Goal: Task Accomplishment & Management: Manage account settings

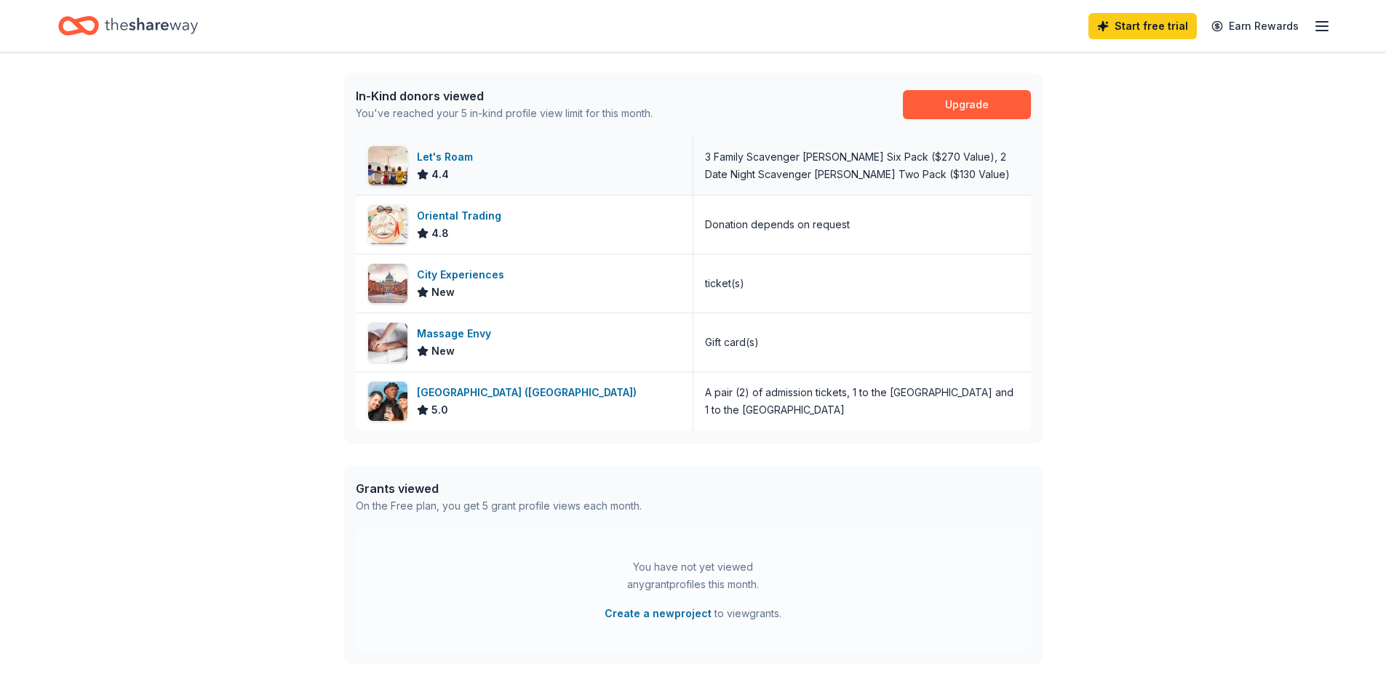
scroll to position [436, 0]
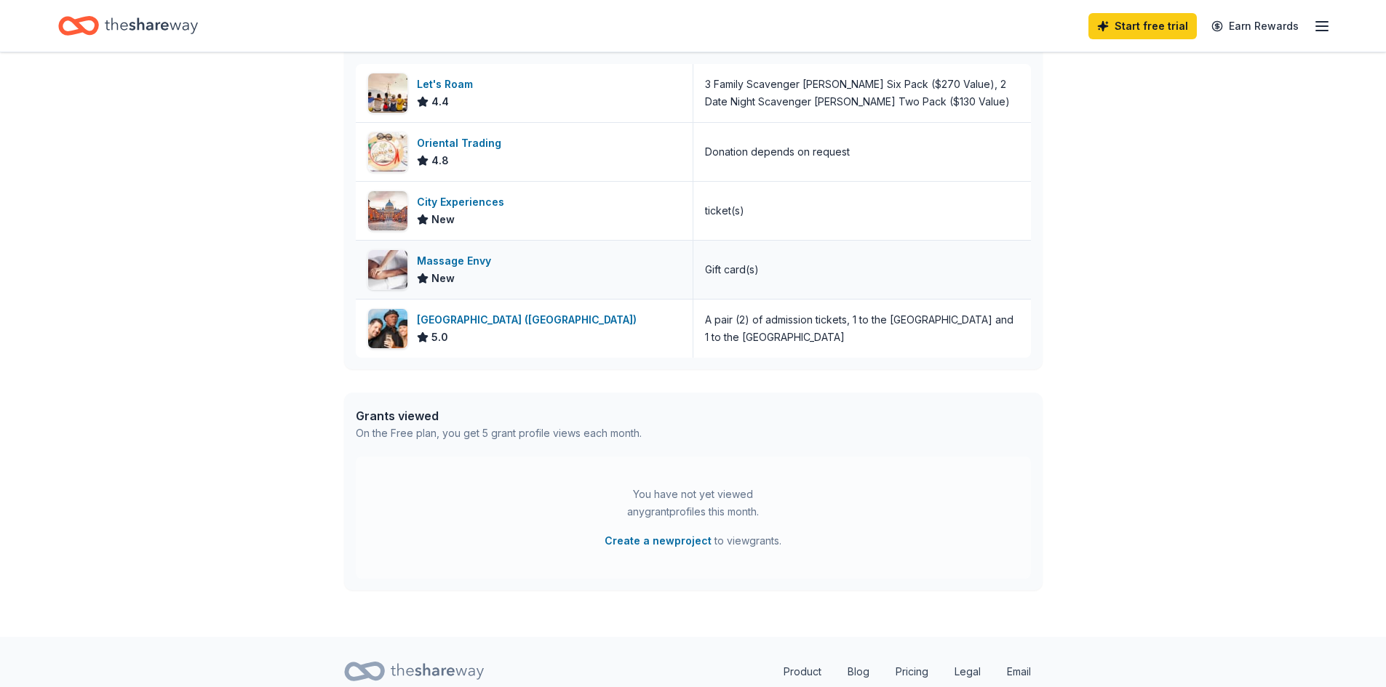
click at [477, 272] on div "New" at bounding box center [457, 278] width 80 height 17
click at [1324, 24] on icon "button" at bounding box center [1321, 25] width 17 height 17
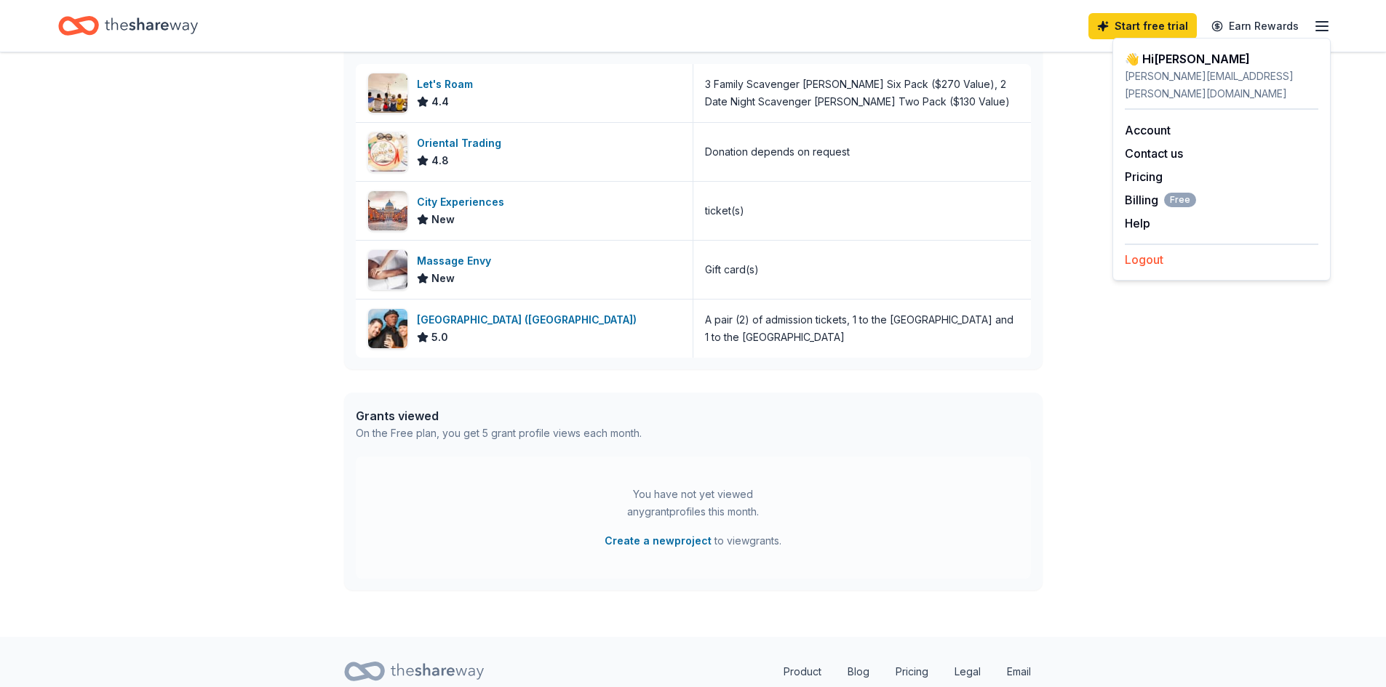
click at [1156, 251] on button "Logout" at bounding box center [1144, 259] width 39 height 17
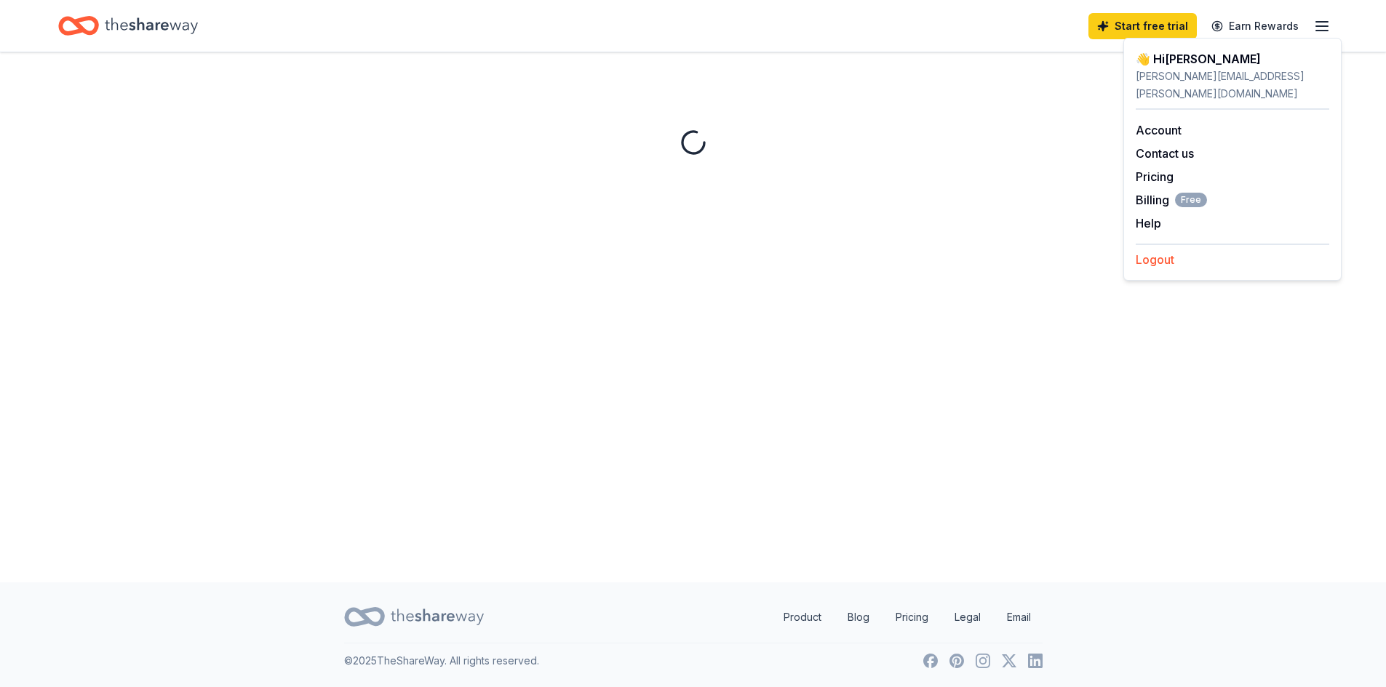
scroll to position [0, 0]
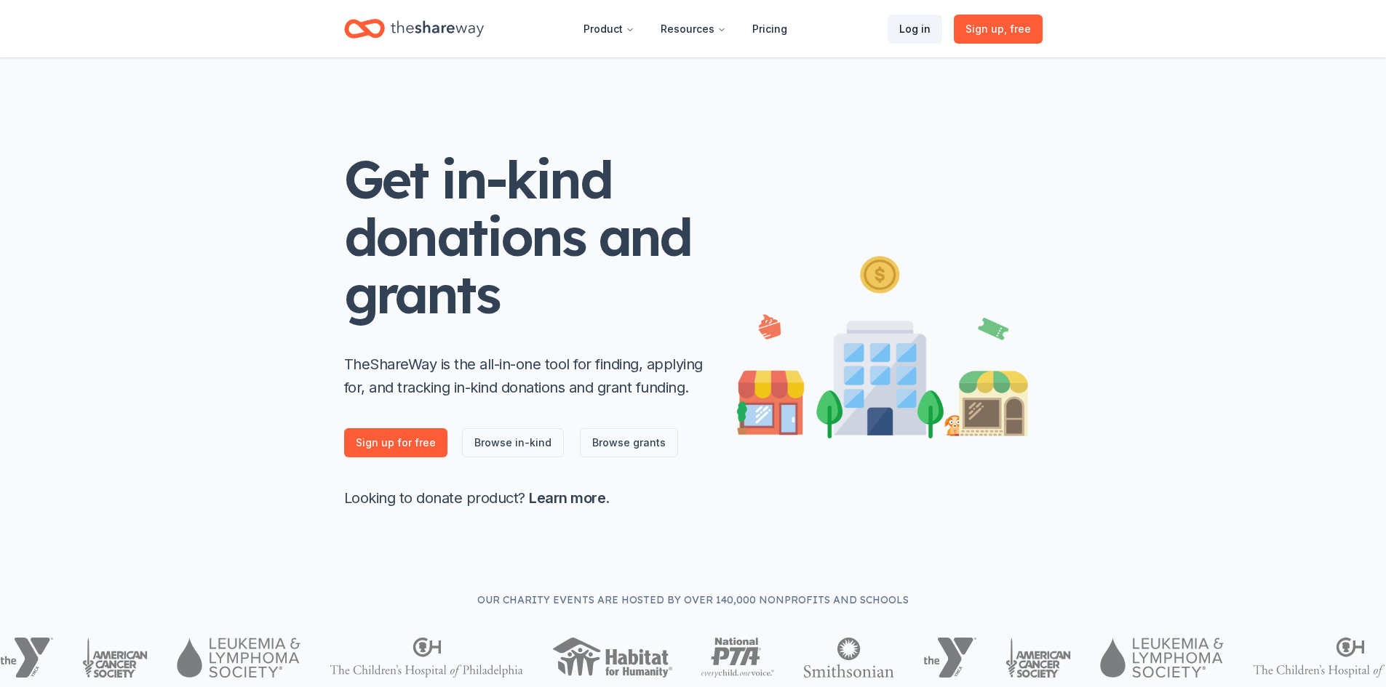
click at [930, 28] on link "Log in" at bounding box center [914, 29] width 55 height 29
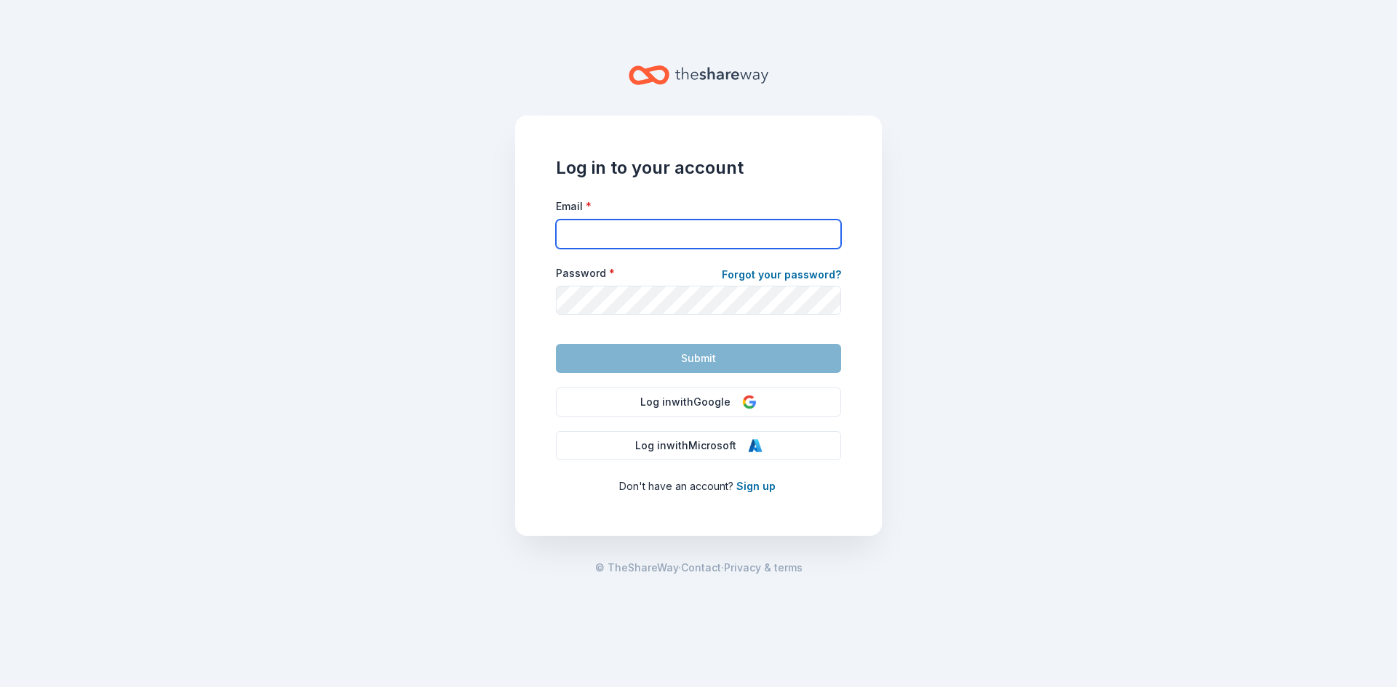
click at [588, 241] on input "Email *" at bounding box center [698, 234] width 285 height 29
type input "[PERSON_NAME][EMAIL_ADDRESS][PERSON_NAME][DOMAIN_NAME]"
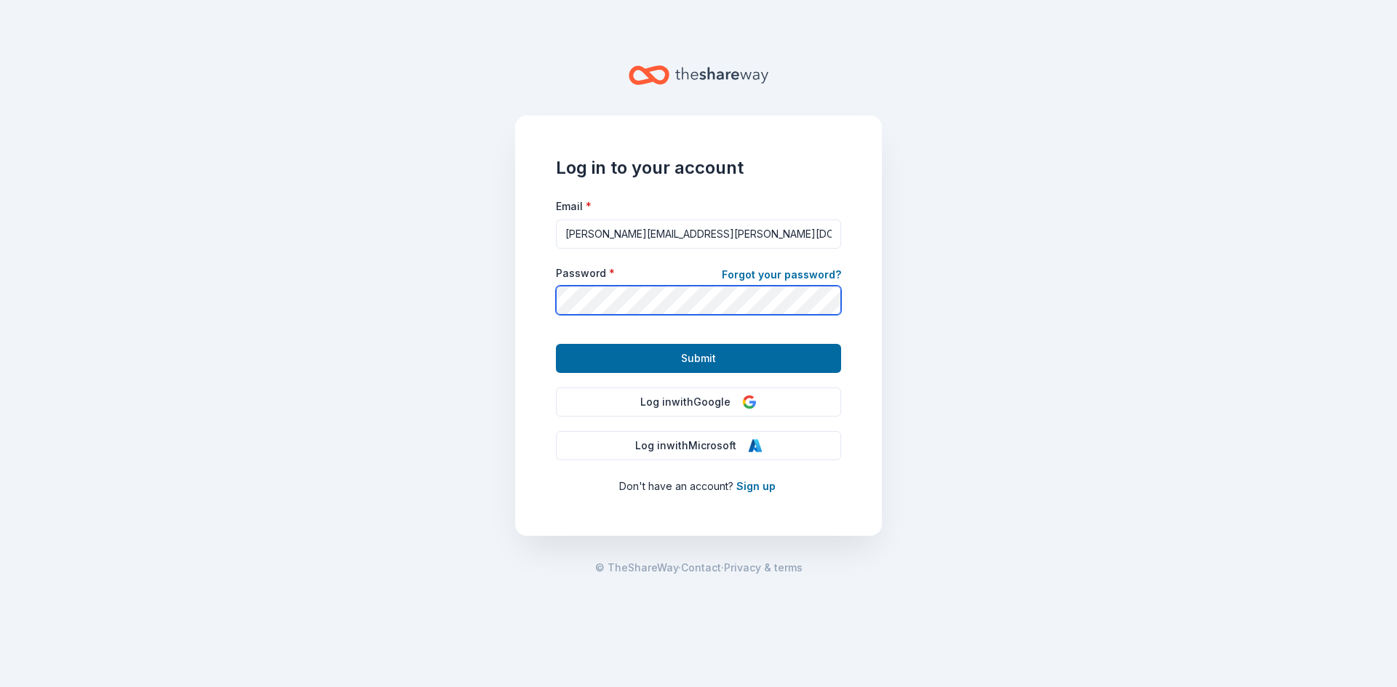
click at [556, 344] on button "Submit" at bounding box center [698, 358] width 285 height 29
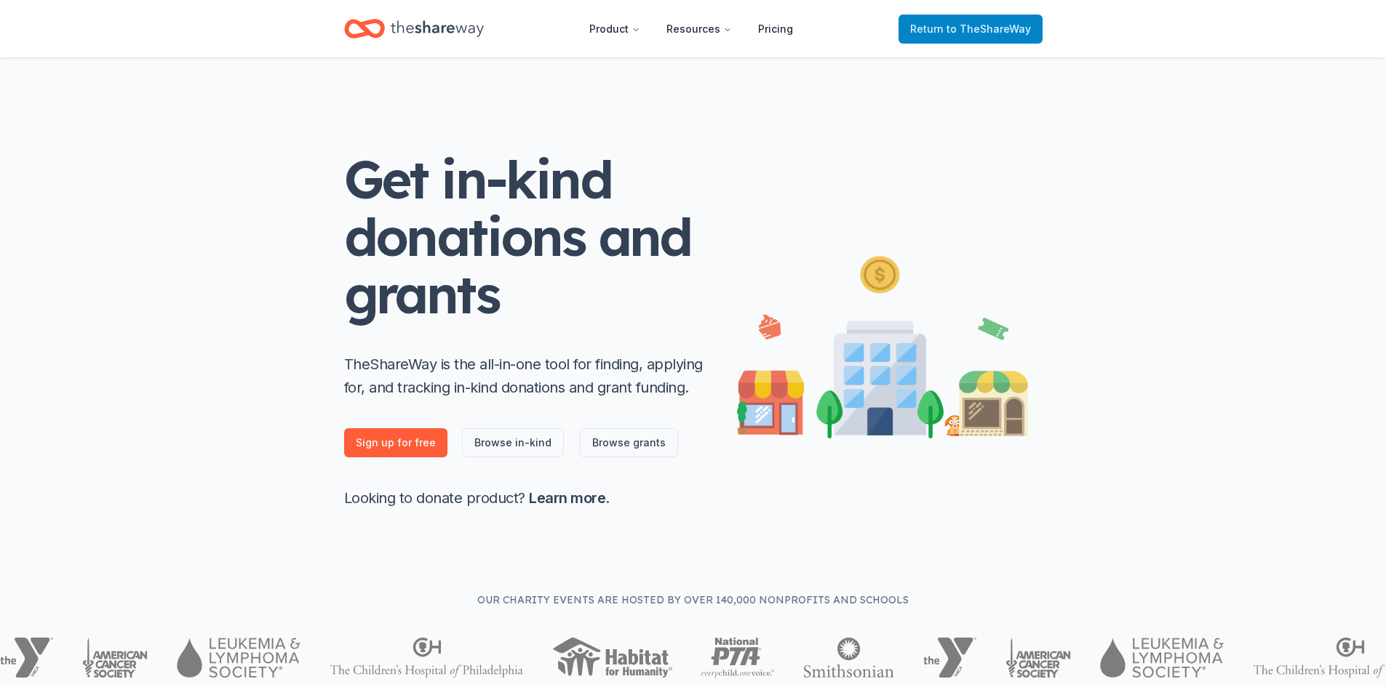
click at [944, 25] on span "Return to TheShareWay" at bounding box center [970, 28] width 121 height 17
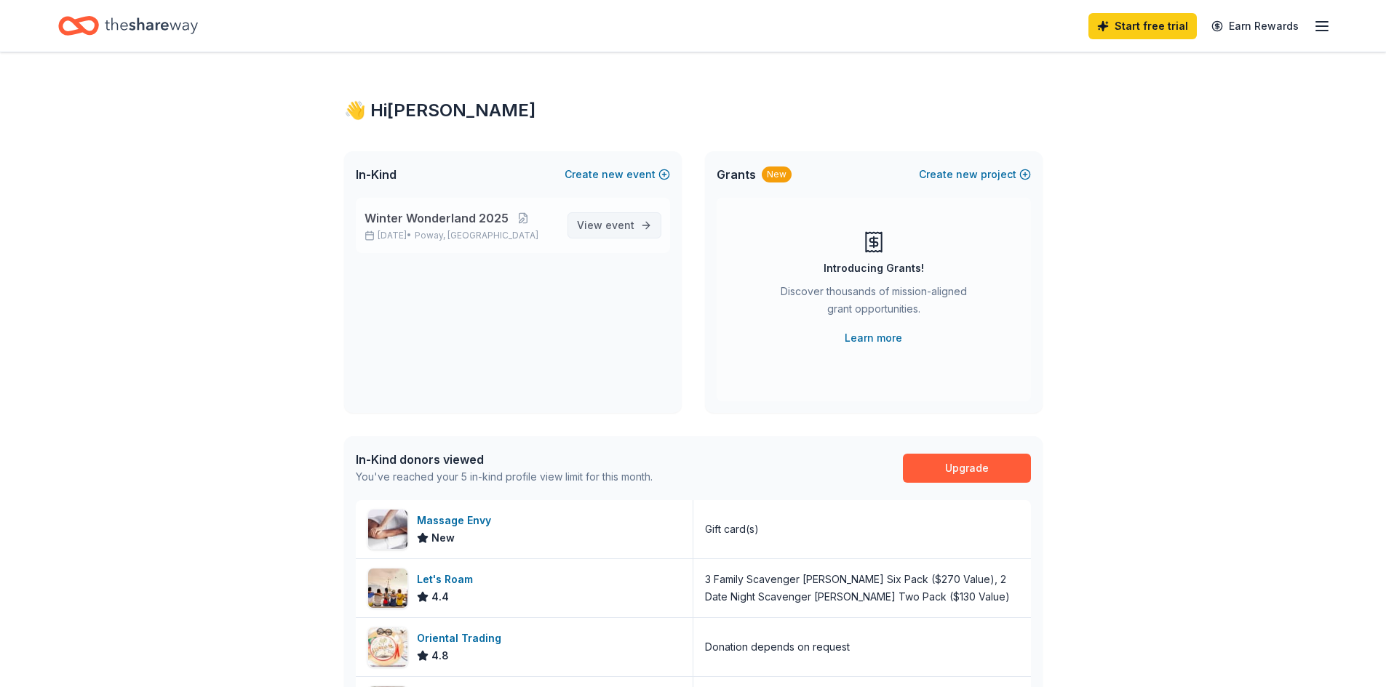
click at [633, 227] on span "event" at bounding box center [619, 225] width 29 height 12
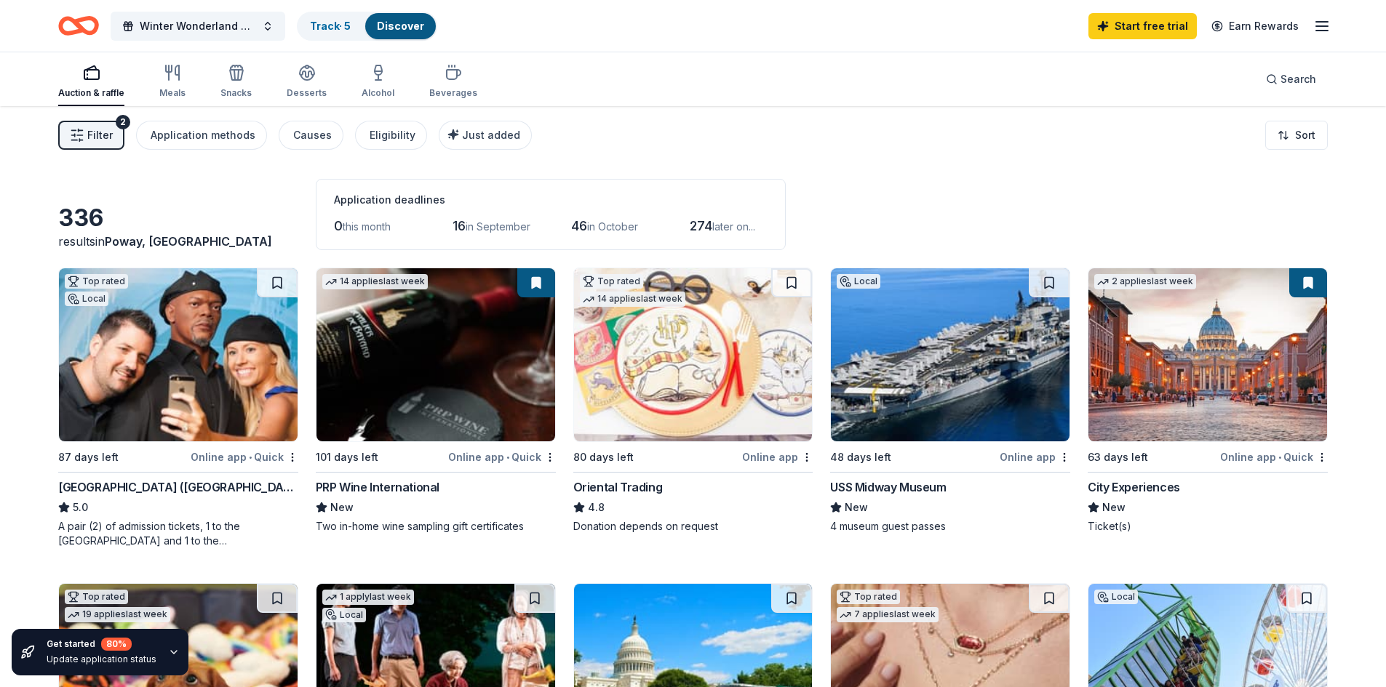
click at [98, 137] on span "Filter" at bounding box center [99, 135] width 25 height 17
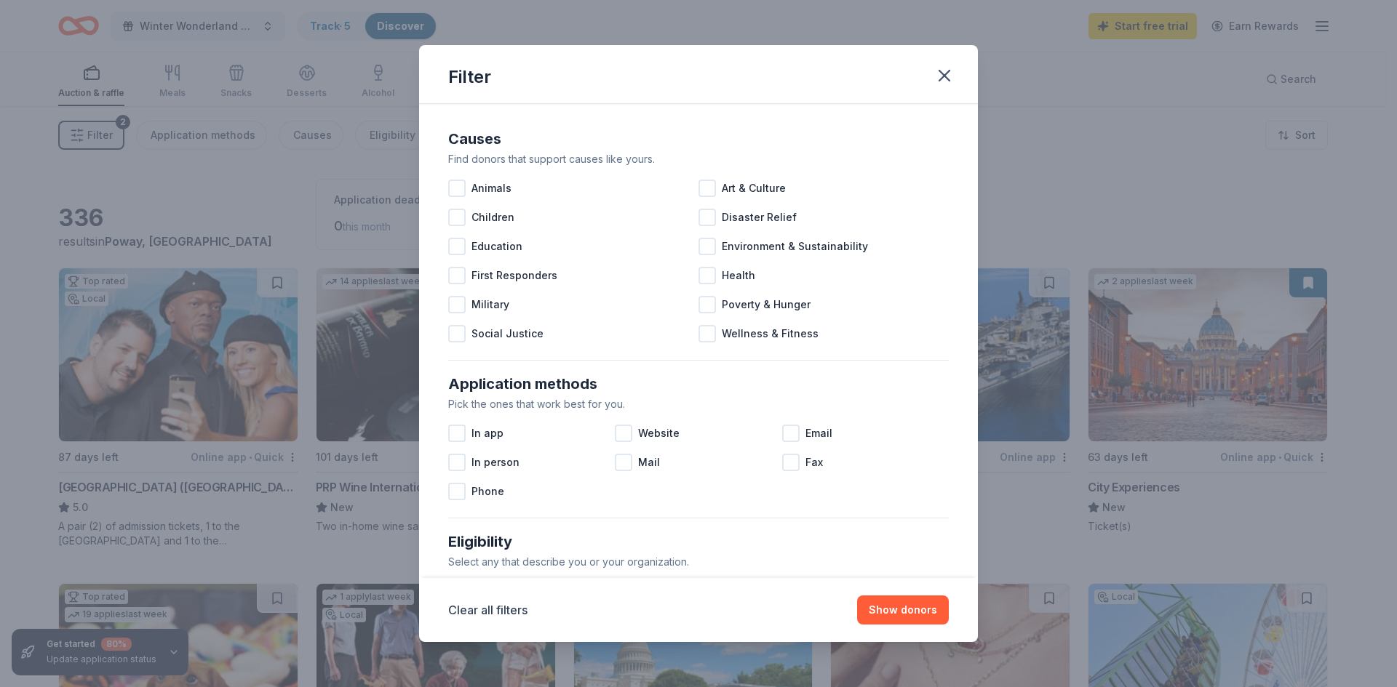
click at [99, 137] on div "Filter Causes Find donors that support causes like yours. Animals Art & Culture…" at bounding box center [698, 343] width 1397 height 687
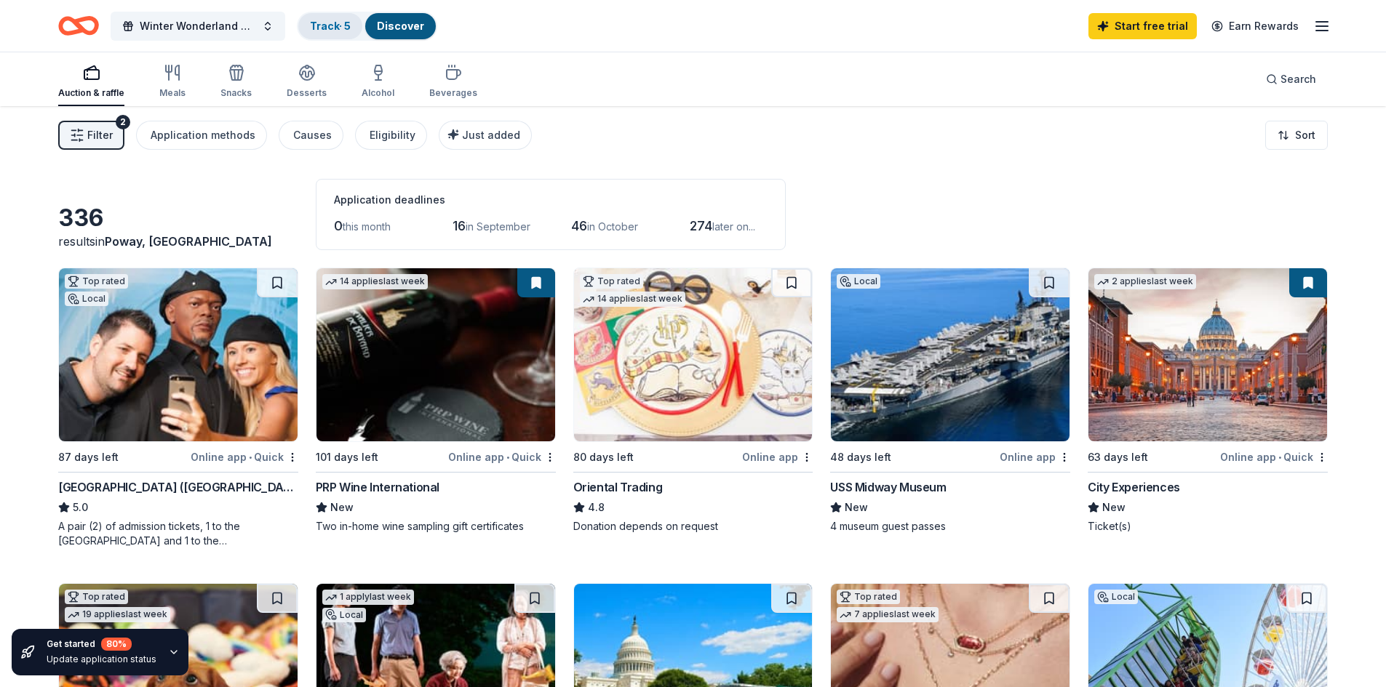
click at [314, 25] on link "Track · 5" at bounding box center [330, 26] width 41 height 12
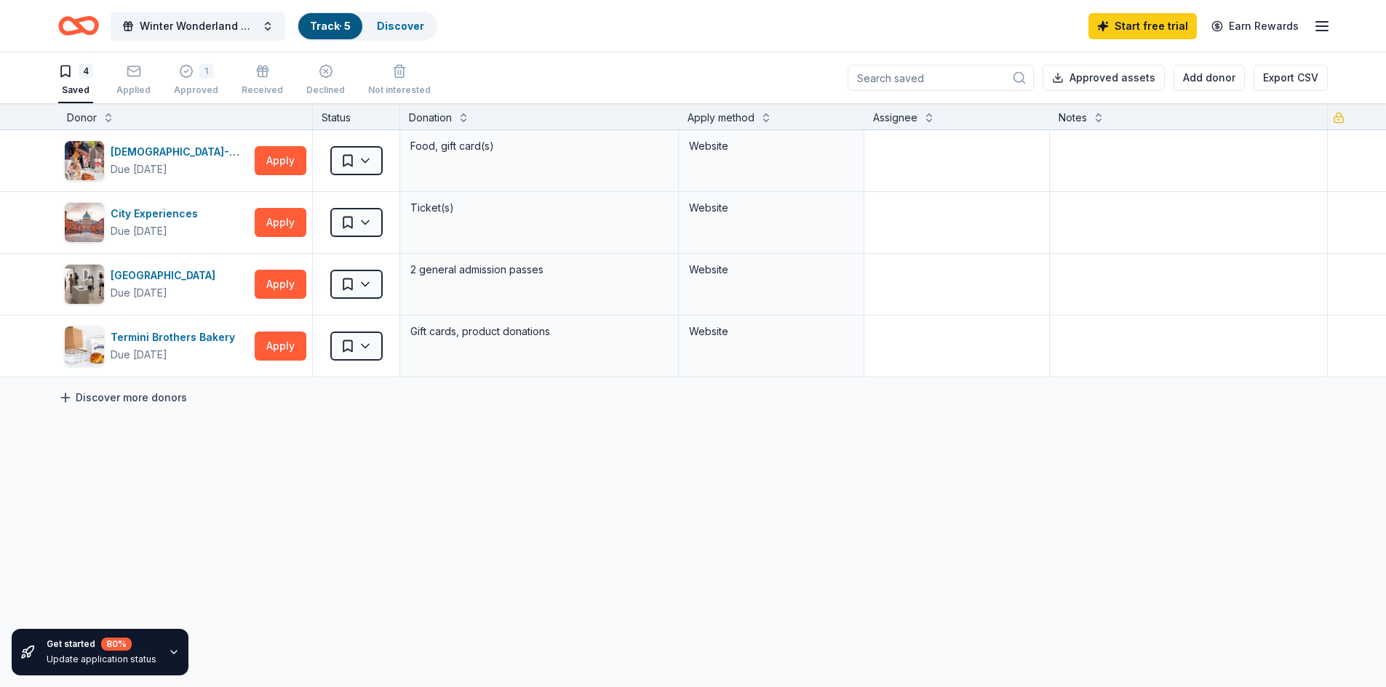
click at [89, 402] on link "Discover more donors" at bounding box center [122, 397] width 129 height 17
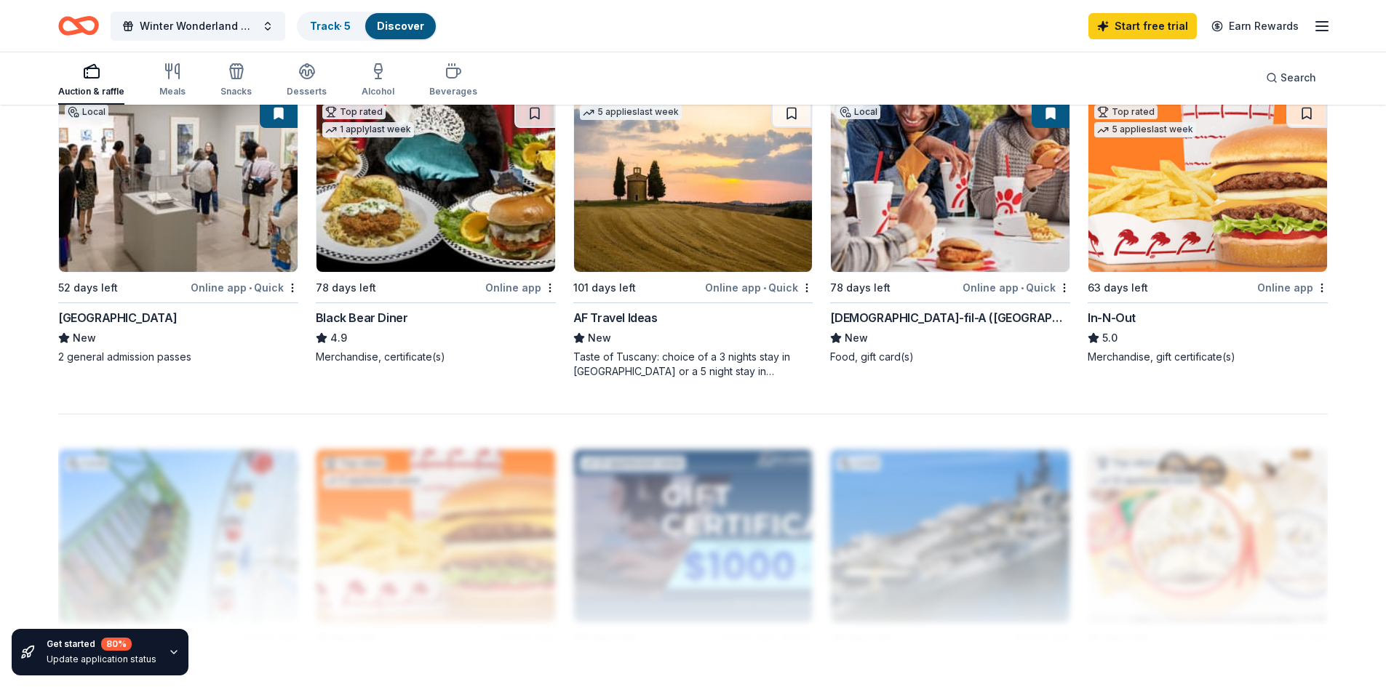
scroll to position [1091, 0]
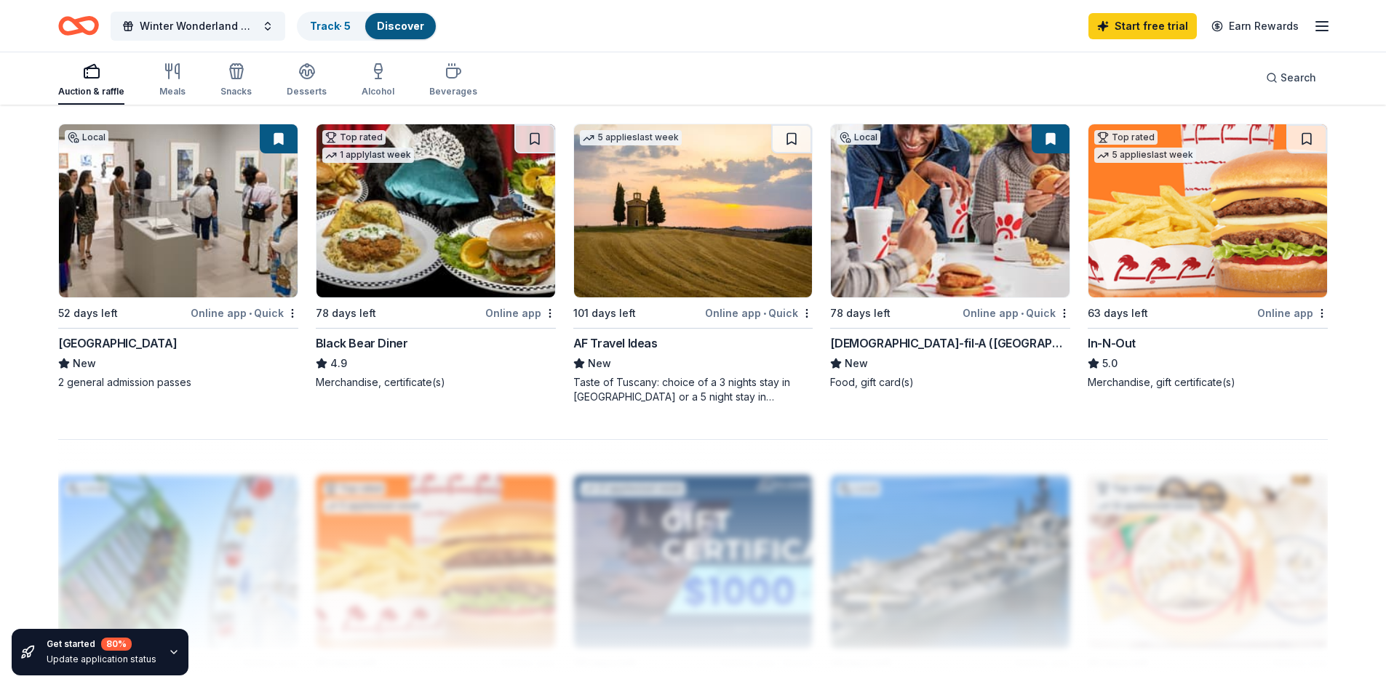
click at [358, 343] on div "Black Bear Diner" at bounding box center [362, 343] width 92 height 17
click at [1317, 27] on icon "button" at bounding box center [1321, 25] width 17 height 17
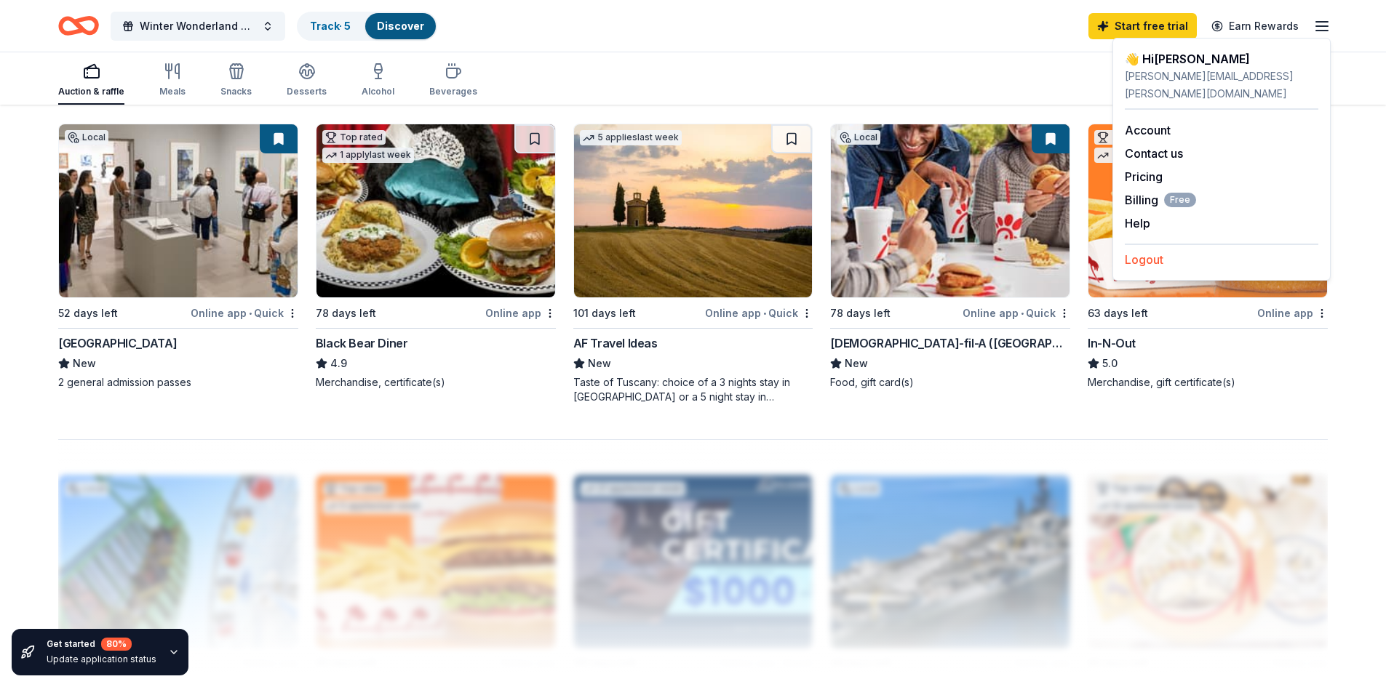
click at [1139, 251] on button "Logout" at bounding box center [1144, 259] width 39 height 17
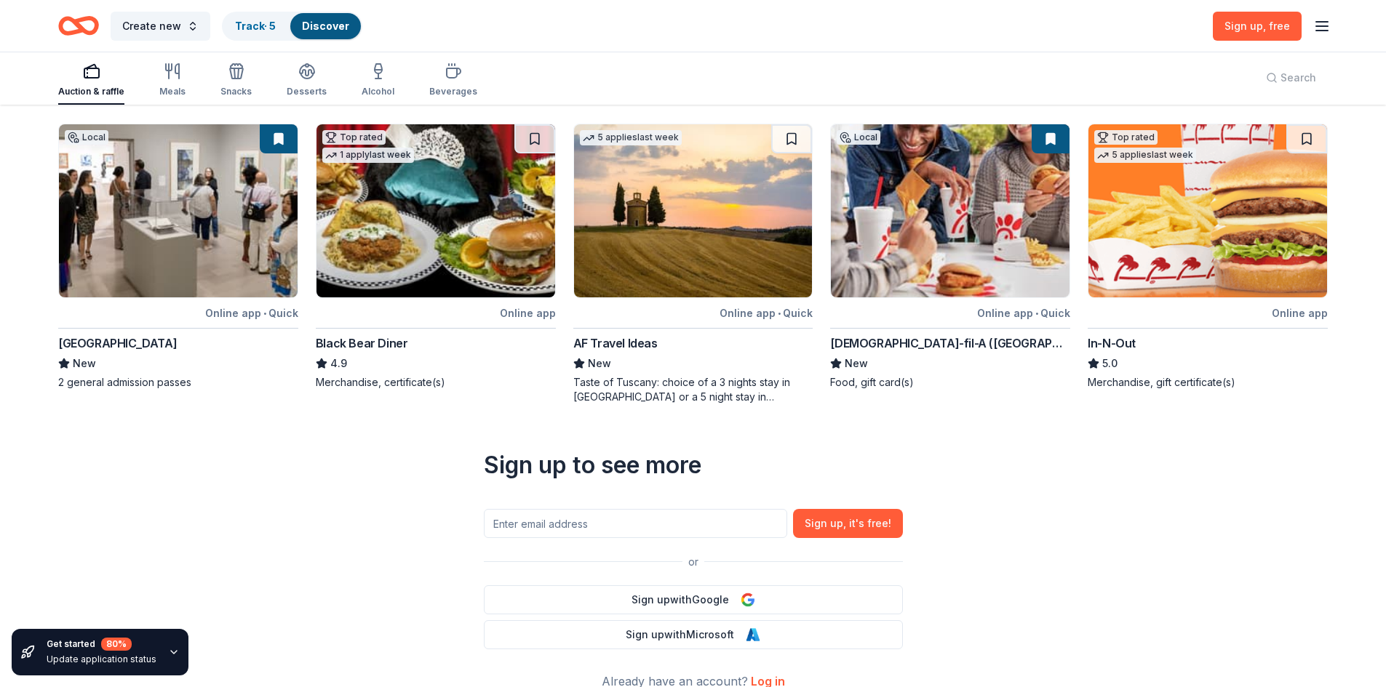
scroll to position [0, 0]
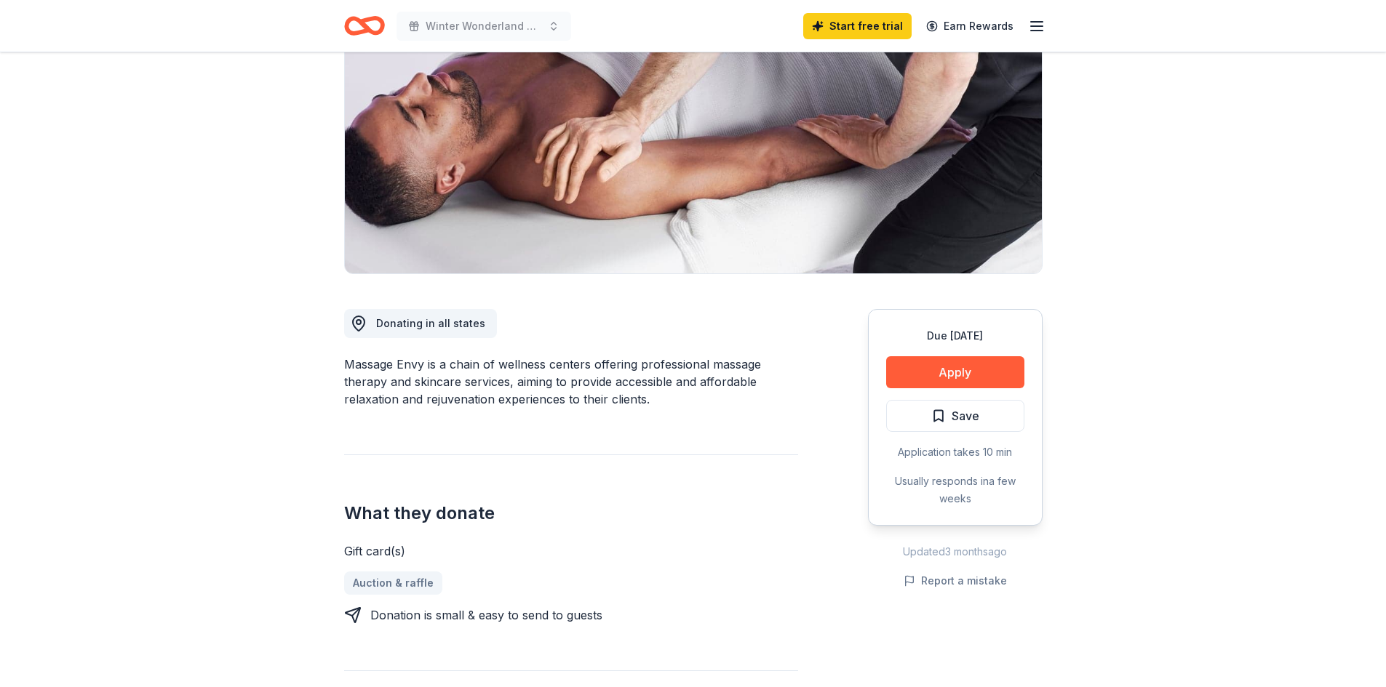
scroll to position [291, 0]
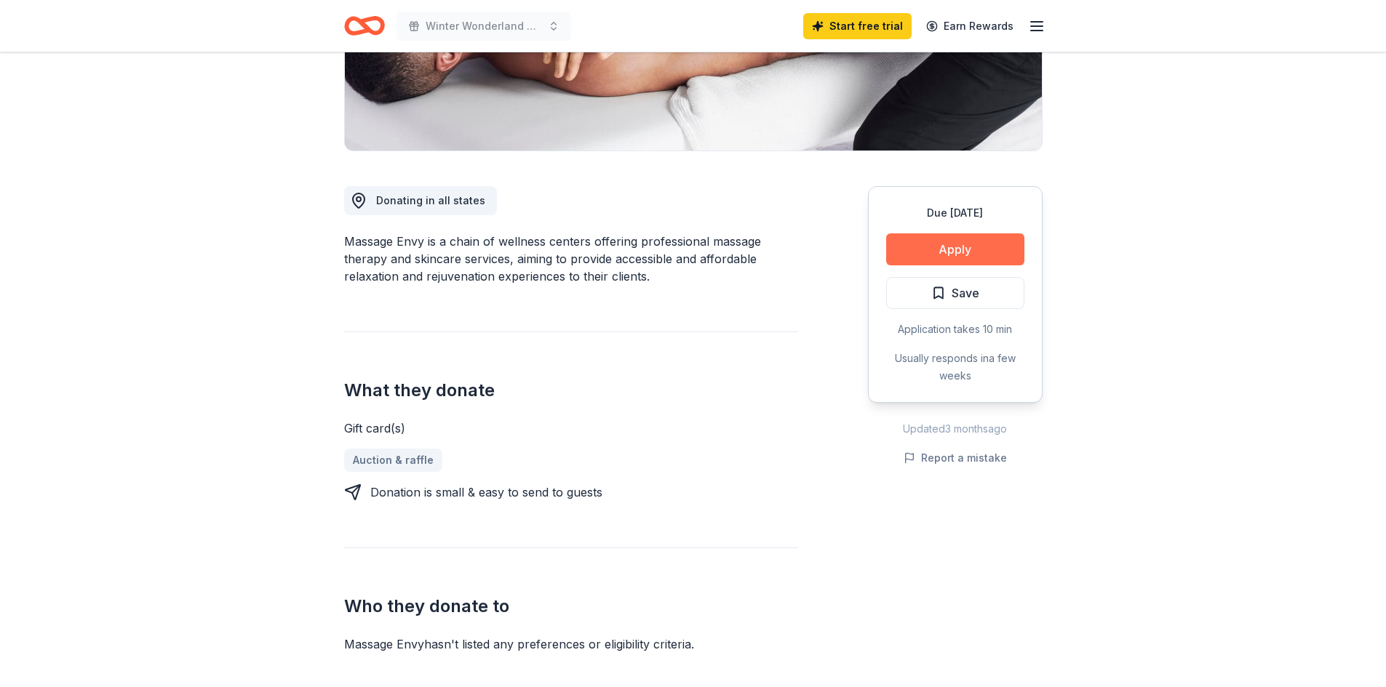
click at [930, 246] on button "Apply" at bounding box center [955, 249] width 138 height 32
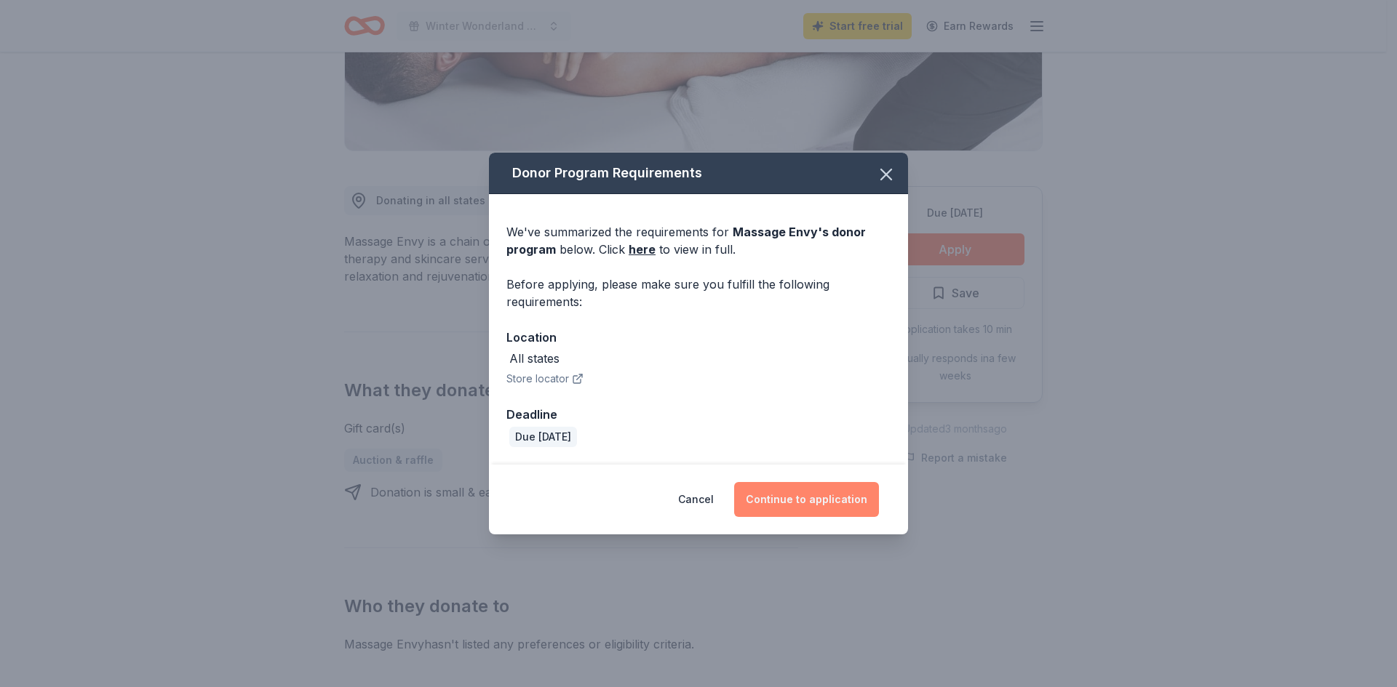
click at [807, 500] on button "Continue to application" at bounding box center [806, 499] width 145 height 35
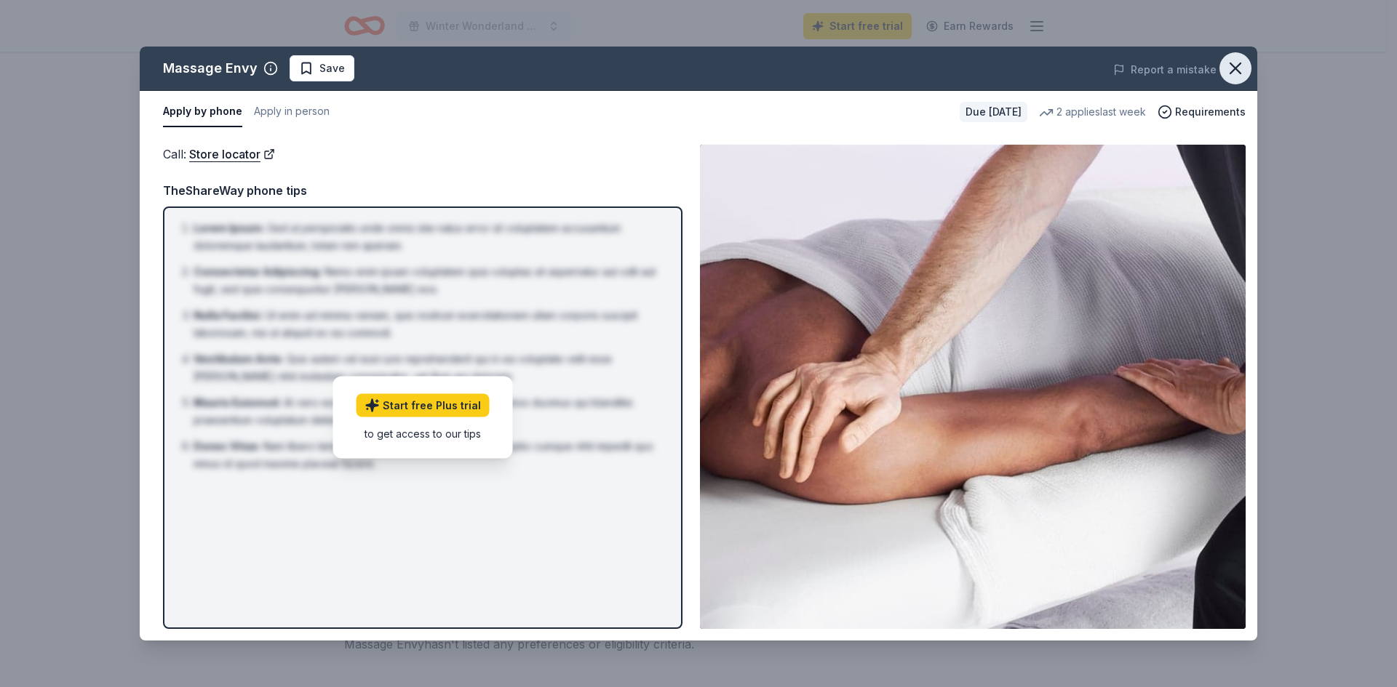
click at [1237, 69] on icon "button" at bounding box center [1235, 68] width 10 height 10
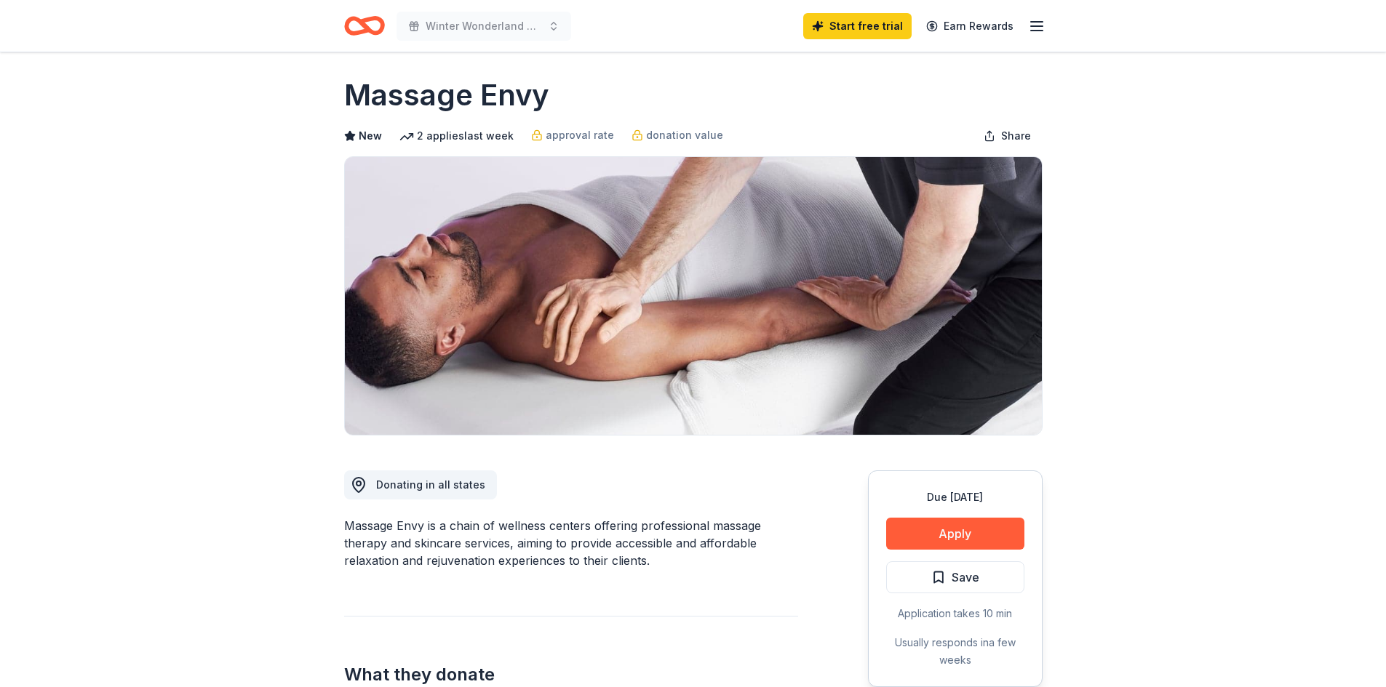
scroll to position [0, 0]
